Goal: Book appointment/travel/reservation

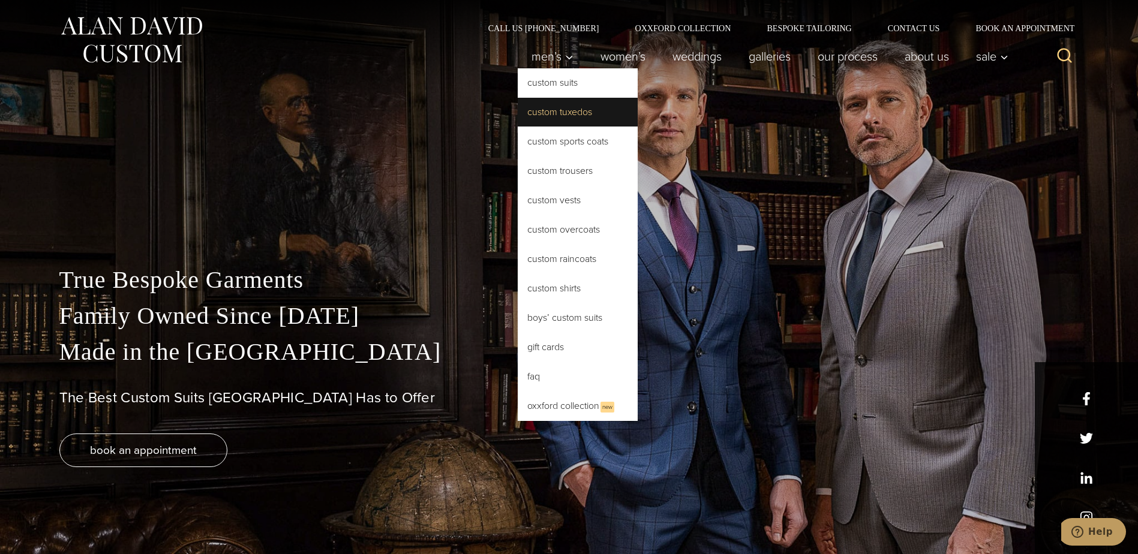
click at [574, 113] on link "Custom Tuxedos" at bounding box center [578, 112] width 120 height 29
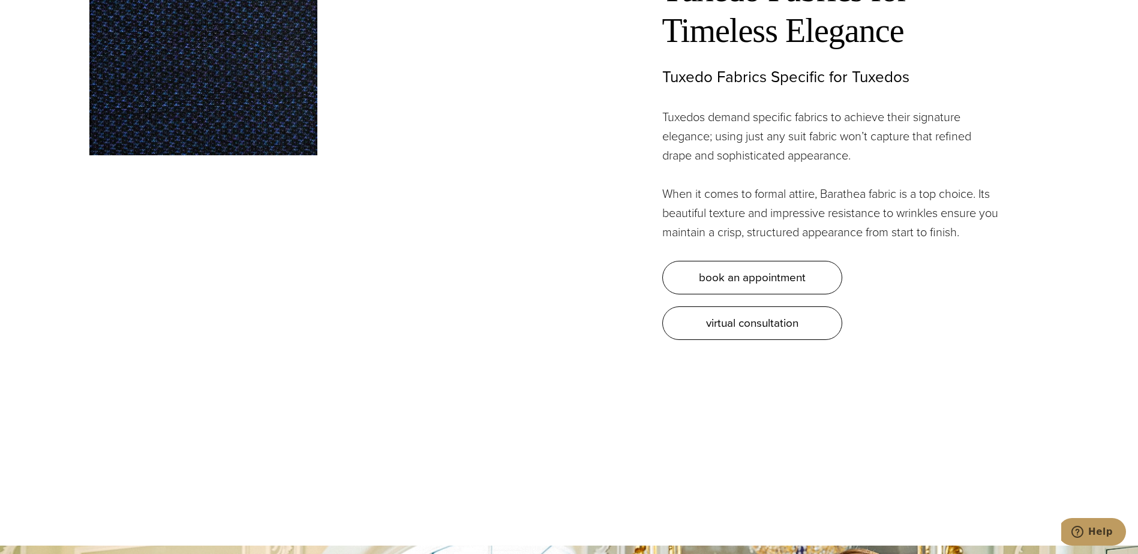
scroll to position [4018, 0]
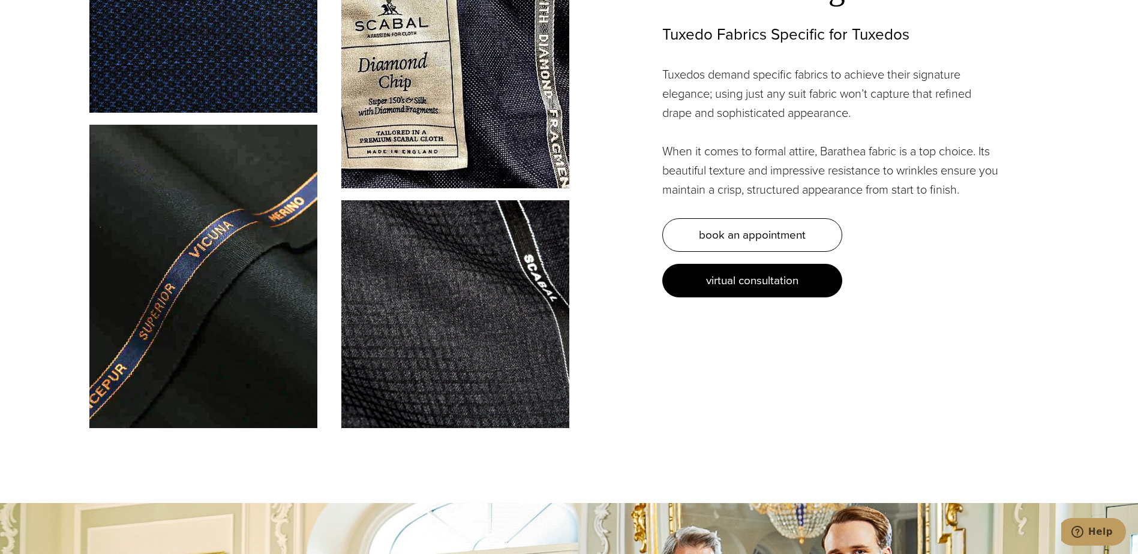
click at [770, 278] on span "virtual consultation" at bounding box center [752, 280] width 92 height 17
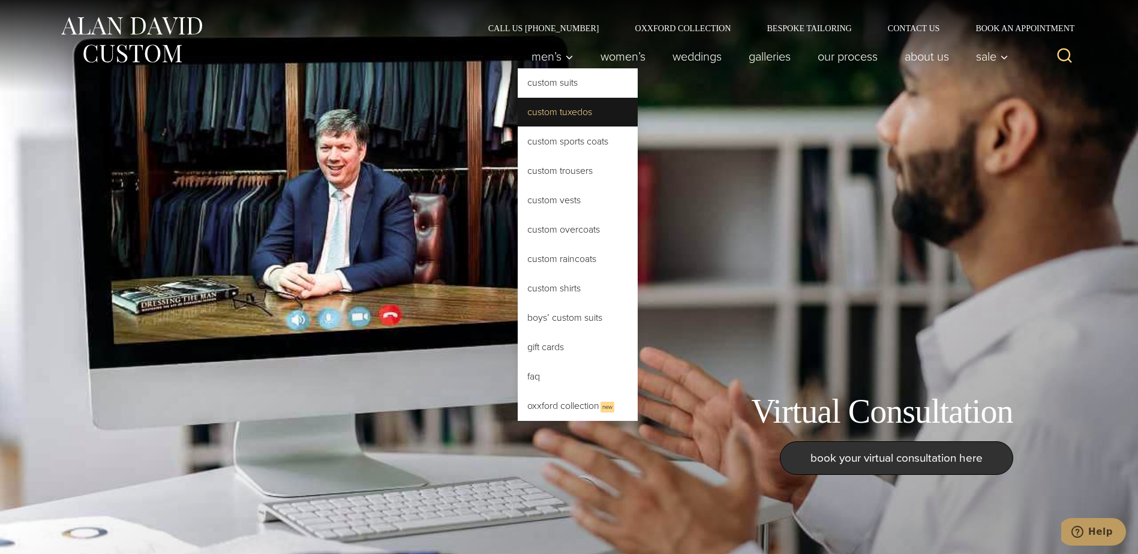
click at [537, 110] on link "Custom Tuxedos" at bounding box center [578, 112] width 120 height 29
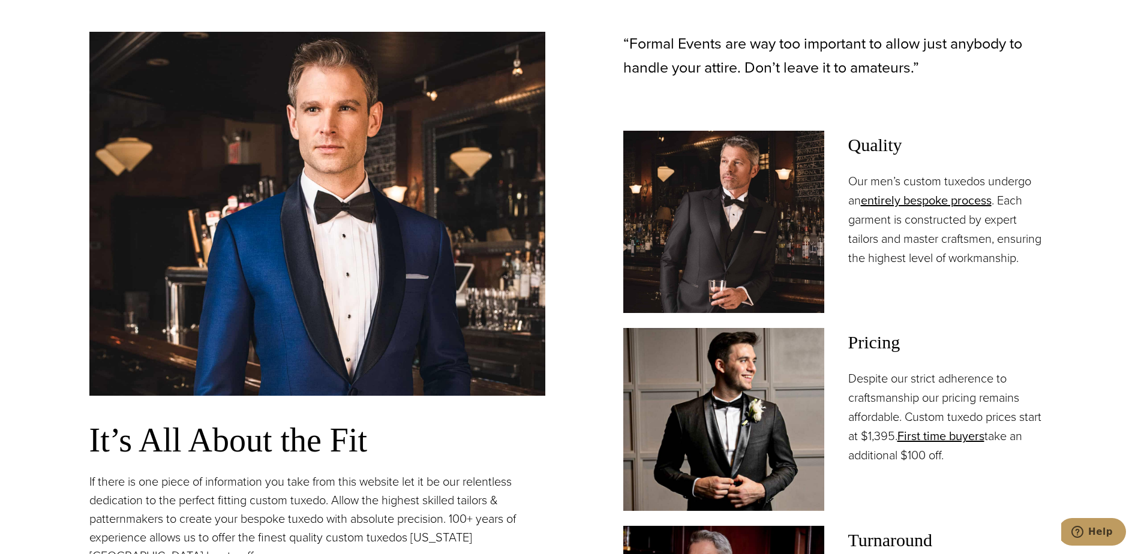
scroll to position [900, 0]
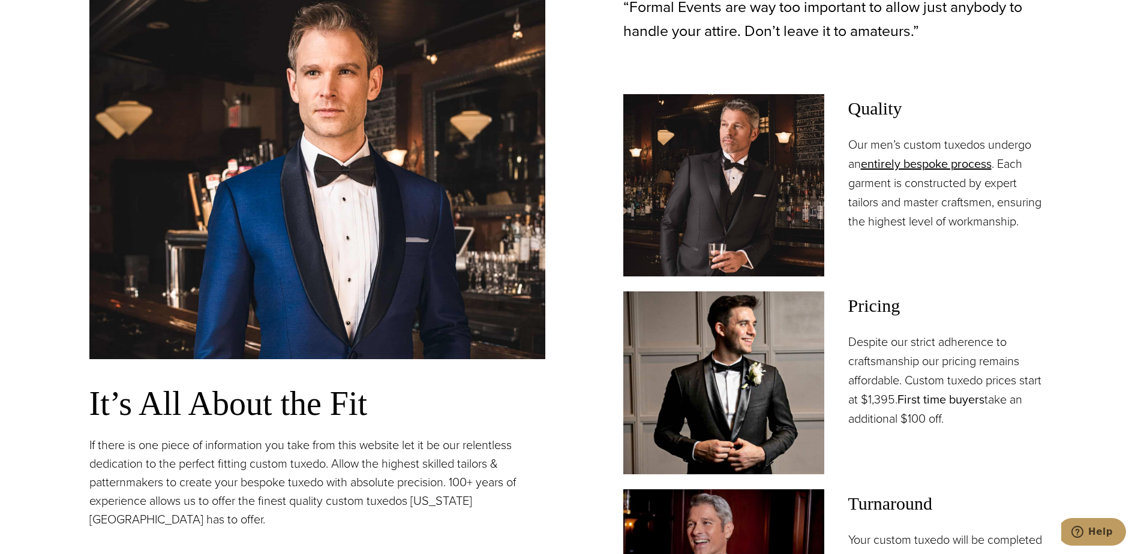
click at [934, 399] on link "First time buyers" at bounding box center [940, 399] width 87 height 18
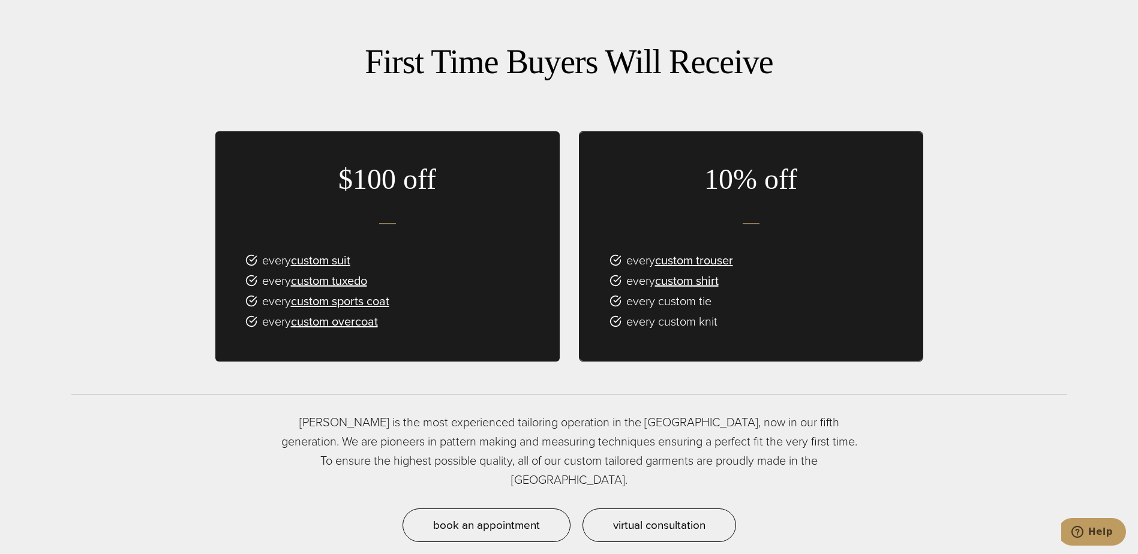
scroll to position [780, 0]
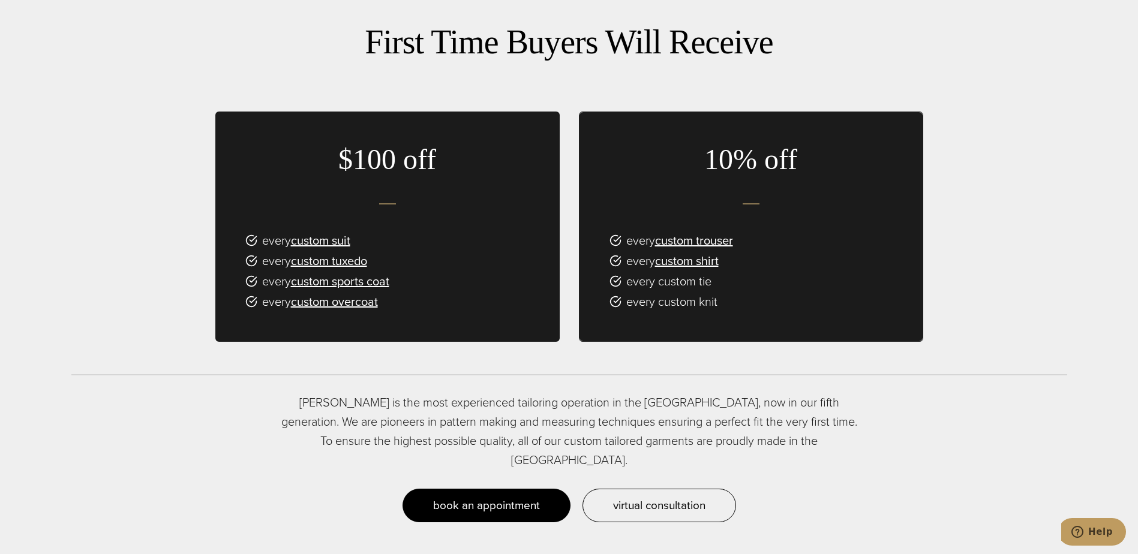
click at [497, 497] on span "book an appointment" at bounding box center [486, 505] width 107 height 17
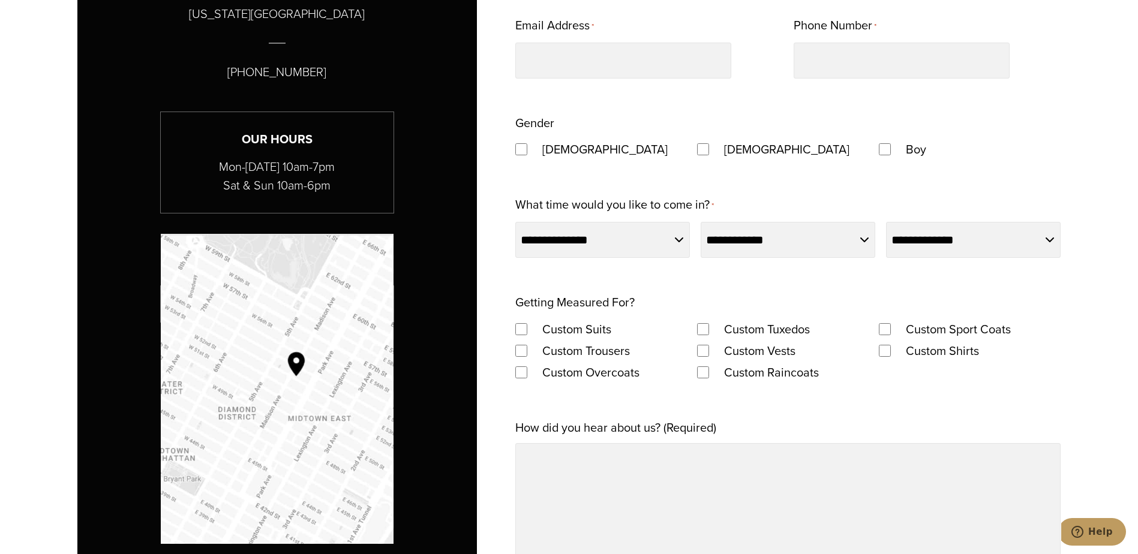
scroll to position [900, 0]
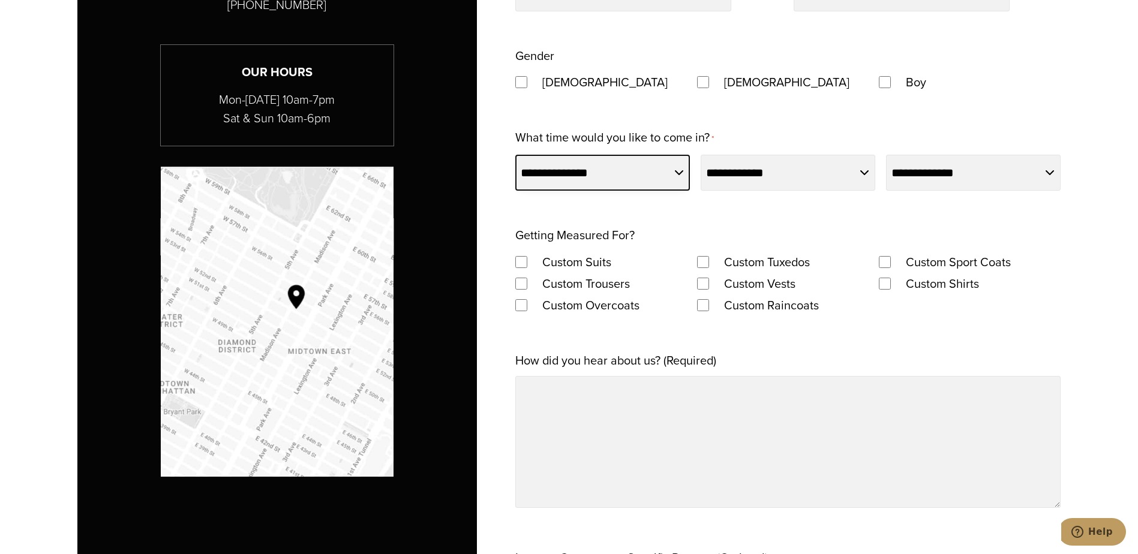
click at [612, 168] on select "**********" at bounding box center [602, 173] width 175 height 36
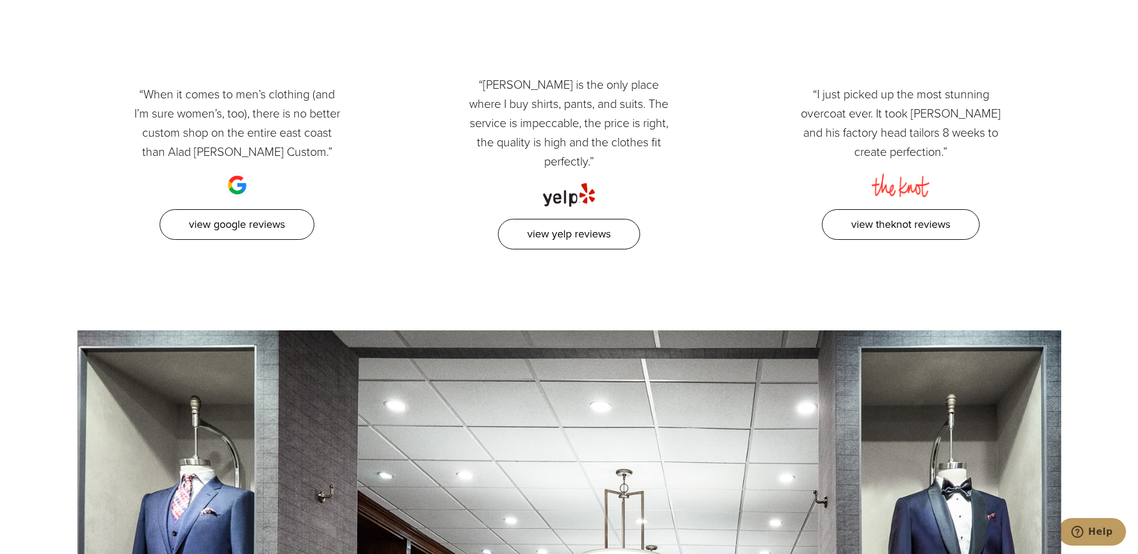
scroll to position [1919, 0]
